Goal: Task Accomplishment & Management: Understand process/instructions

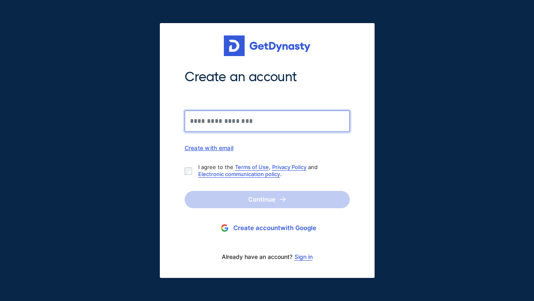
click at [254, 121] on input "Create an account" at bounding box center [266, 121] width 165 height 21
type input "**********"
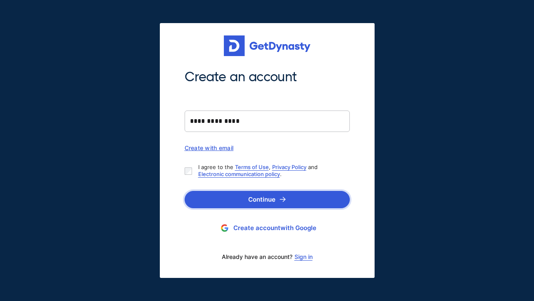
click at [261, 201] on button "Continue" at bounding box center [266, 199] width 165 height 17
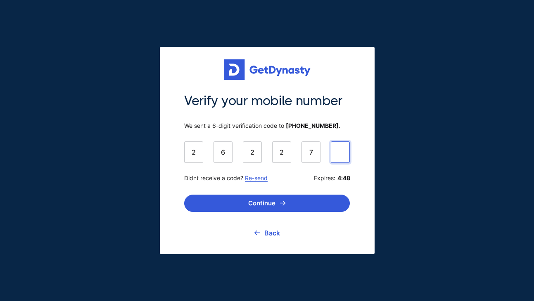
type input "******"
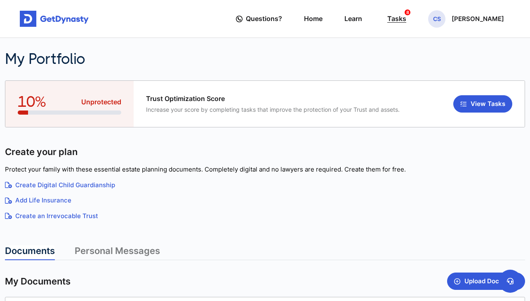
click at [404, 20] on div "Tasks 8" at bounding box center [397, 18] width 19 height 15
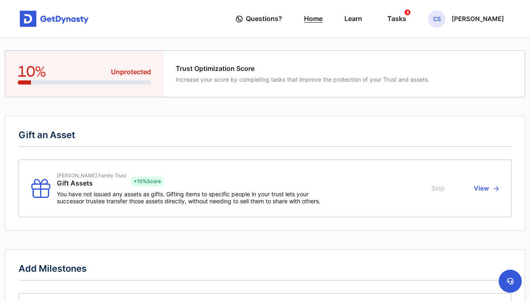
click at [323, 21] on link "Home" at bounding box center [313, 19] width 19 height 24
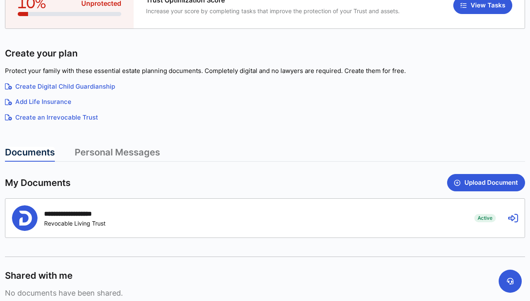
scroll to position [103, 0]
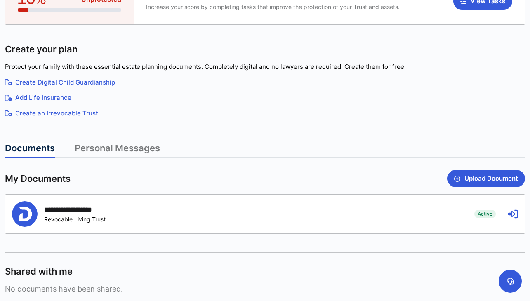
click at [511, 211] on icon at bounding box center [513, 214] width 10 height 10
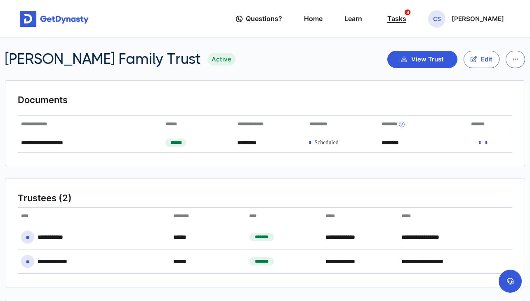
click at [407, 18] on div "Tasks 8" at bounding box center [397, 18] width 19 height 15
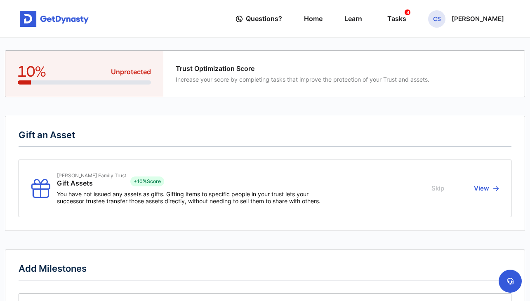
click at [283, 78] on span "Increase your score by completing tasks that improve the protection of your Tru…" at bounding box center [303, 79] width 254 height 7
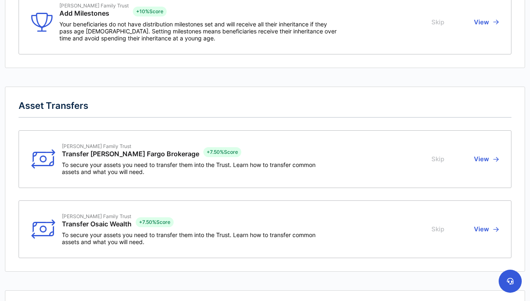
scroll to position [304, 0]
click at [482, 160] on button "View" at bounding box center [485, 159] width 27 height 32
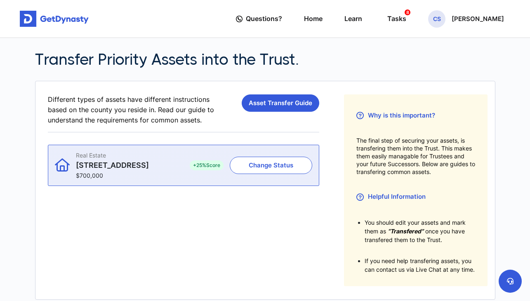
click at [170, 169] on div "Real Estate 309 Brentmeade Drive $700,000" at bounding box center [116, 165] width 123 height 27
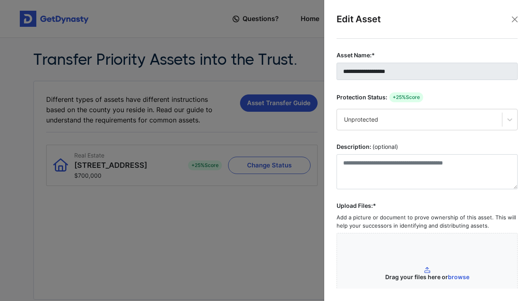
click at [267, 232] on div at bounding box center [265, 150] width 530 height 301
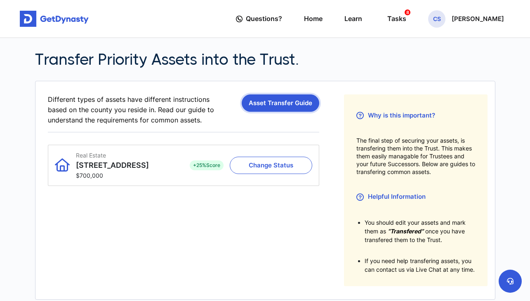
click at [283, 106] on link "Asset Transfer Guide" at bounding box center [281, 103] width 78 height 17
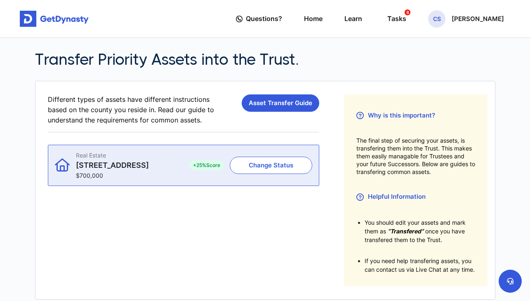
click at [162, 166] on div "Real Estate 309 Brentmeade Drive $700,000" at bounding box center [116, 165] width 123 height 27
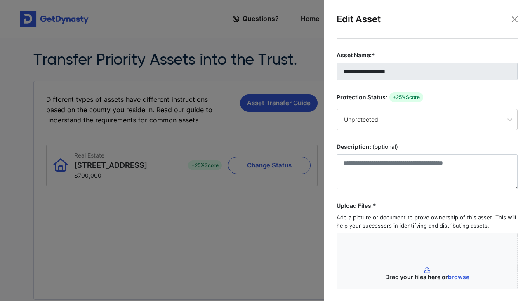
click at [175, 219] on div at bounding box center [265, 150] width 530 height 301
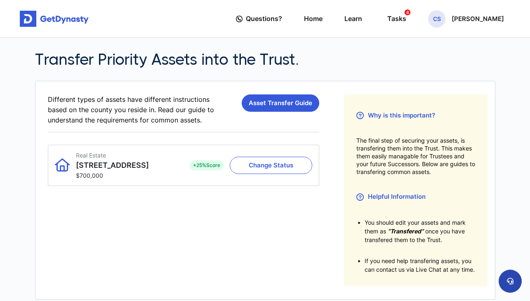
click at [509, 282] on icon at bounding box center [510, 281] width 7 height 7
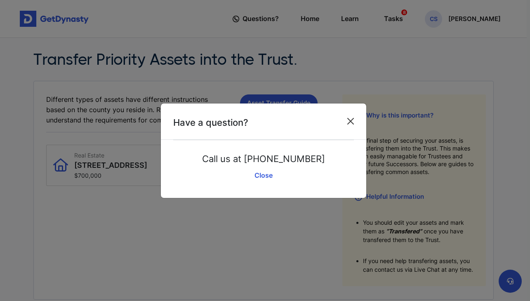
click at [350, 122] on button "Close" at bounding box center [350, 121] width 13 height 13
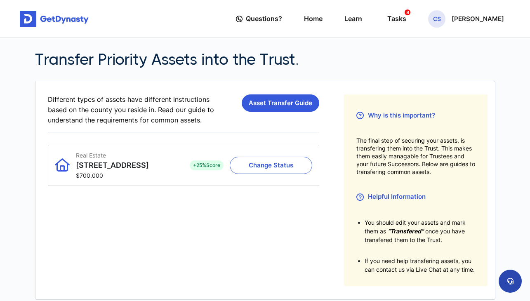
click at [510, 281] on icon at bounding box center [510, 281] width 7 height 7
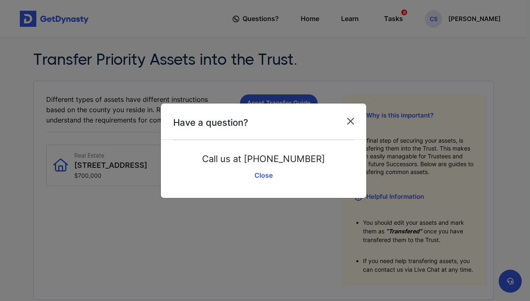
click at [349, 123] on button "Close" at bounding box center [350, 121] width 13 height 13
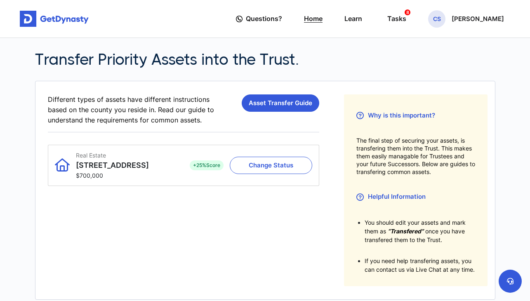
click at [323, 21] on link "Home" at bounding box center [313, 19] width 19 height 24
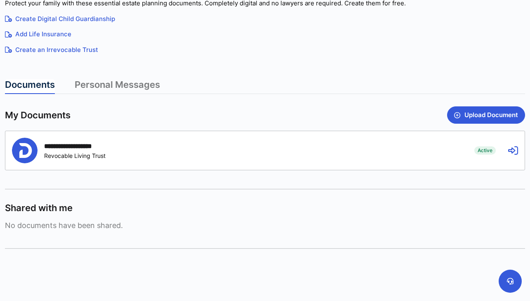
scroll to position [166, 0]
click at [505, 152] on div "**********" at bounding box center [265, 151] width 520 height 39
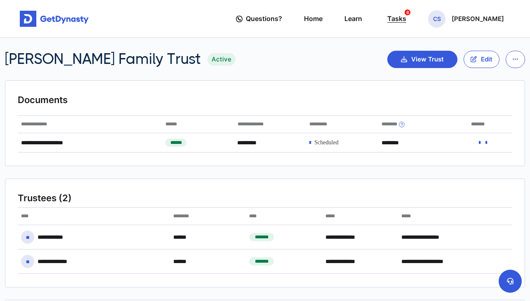
click at [407, 20] on div "Tasks 8" at bounding box center [397, 18] width 19 height 15
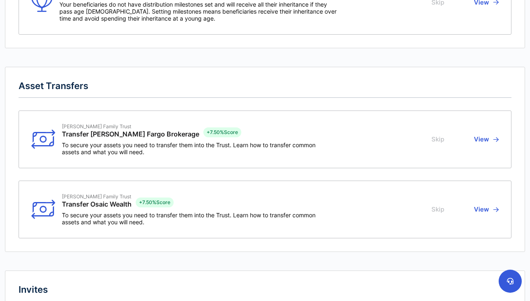
scroll to position [325, 0]
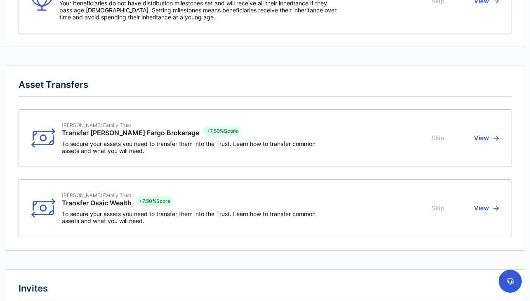
click at [320, 137] on div "[PERSON_NAME] Family Trust Transfer [PERSON_NAME] Fargo Brokerage + 7.50% Score" at bounding box center [191, 131] width 258 height 18
click at [483, 138] on button "View" at bounding box center [485, 138] width 27 height 32
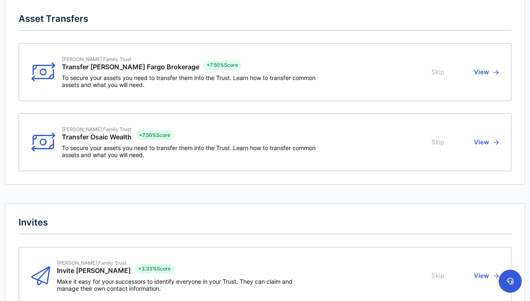
scroll to position [394, 0]
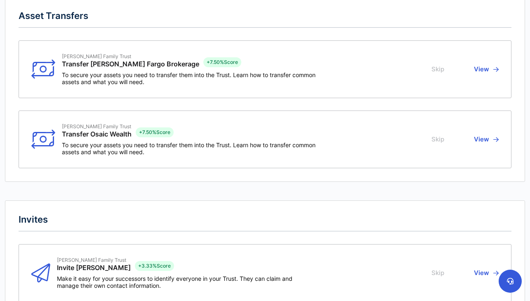
click at [484, 139] on button "View" at bounding box center [485, 139] width 27 height 32
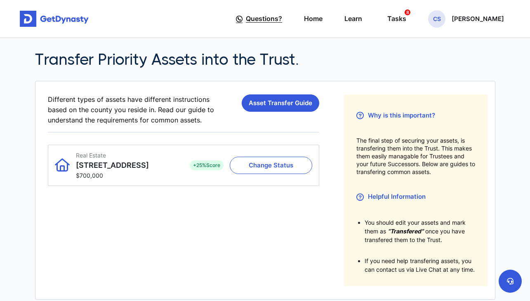
click at [274, 21] on span "Questions?" at bounding box center [264, 18] width 36 height 15
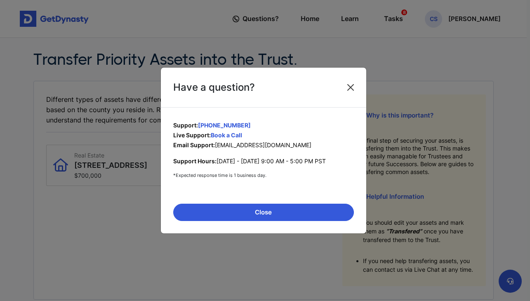
click at [350, 87] on button "Close" at bounding box center [350, 87] width 13 height 13
